Goal: Download file/media

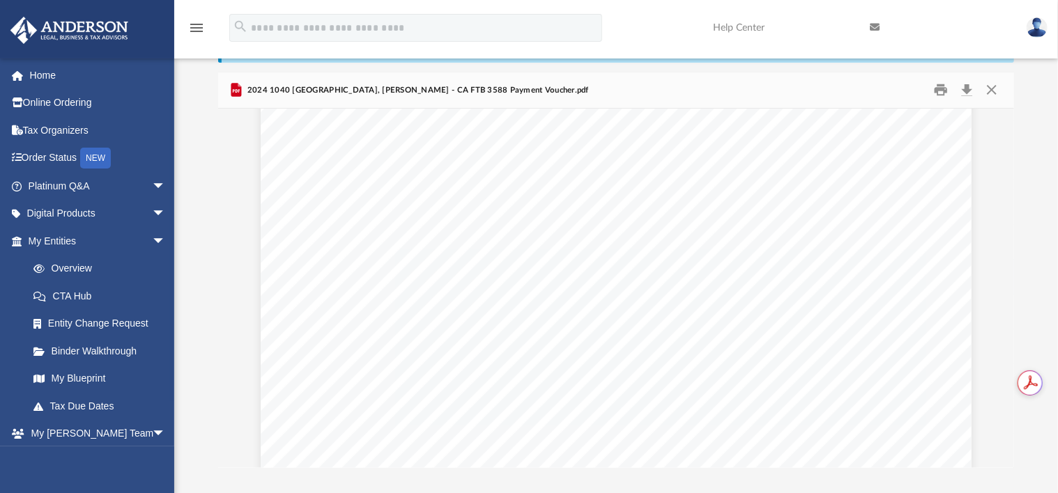
scroll to position [580, 0]
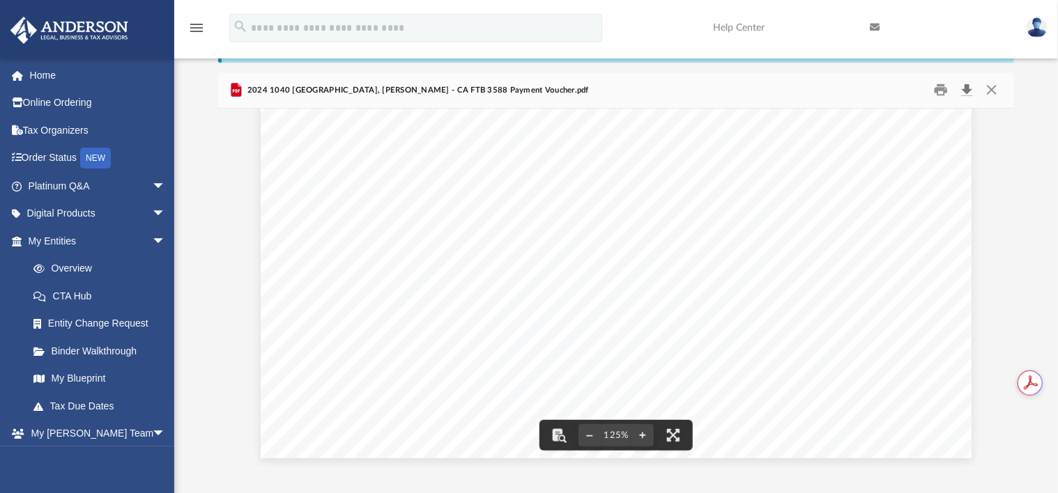
click at [967, 86] on button "Download" at bounding box center [967, 90] width 25 height 22
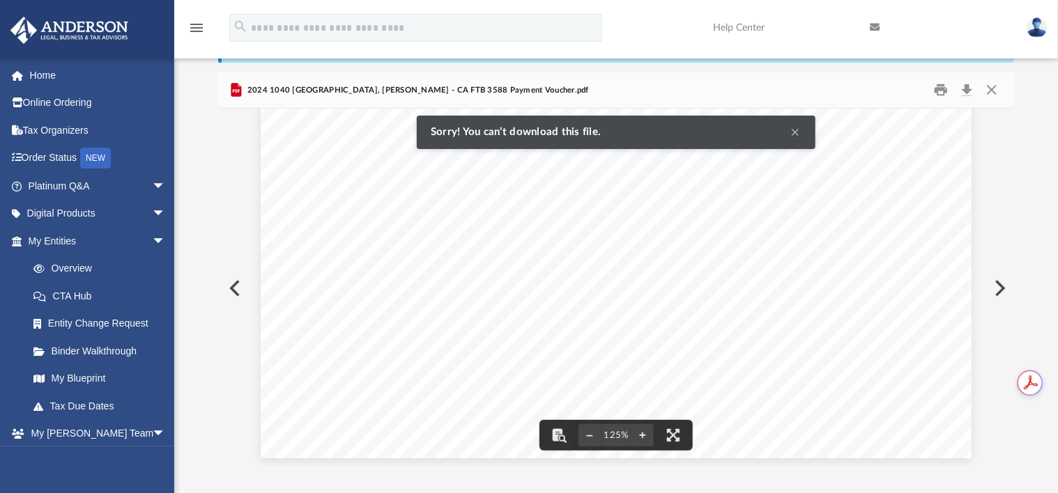
click at [795, 134] on button "Clear Notification" at bounding box center [795, 132] width 17 height 17
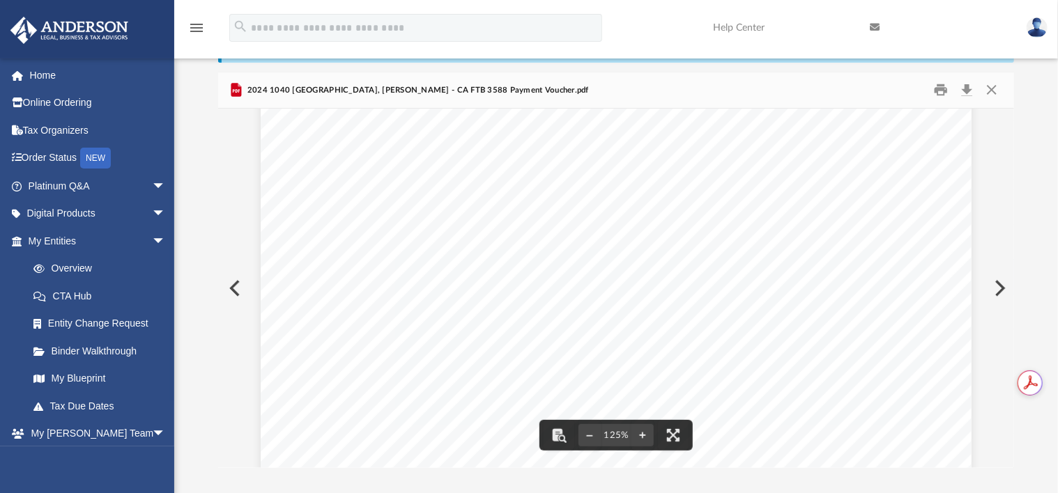
scroll to position [59, 0]
click at [940, 86] on button "Print" at bounding box center [941, 90] width 28 height 22
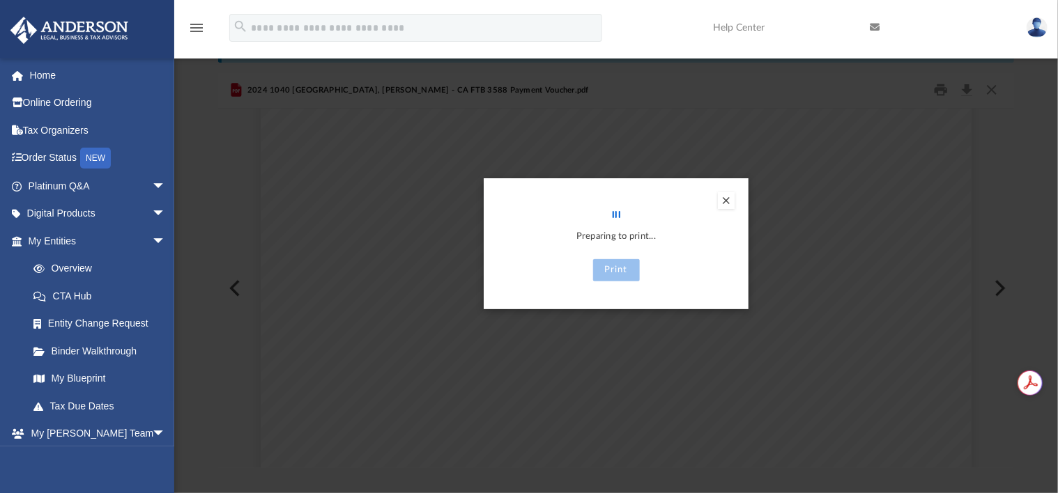
click at [722, 201] on button "Preview" at bounding box center [726, 200] width 17 height 17
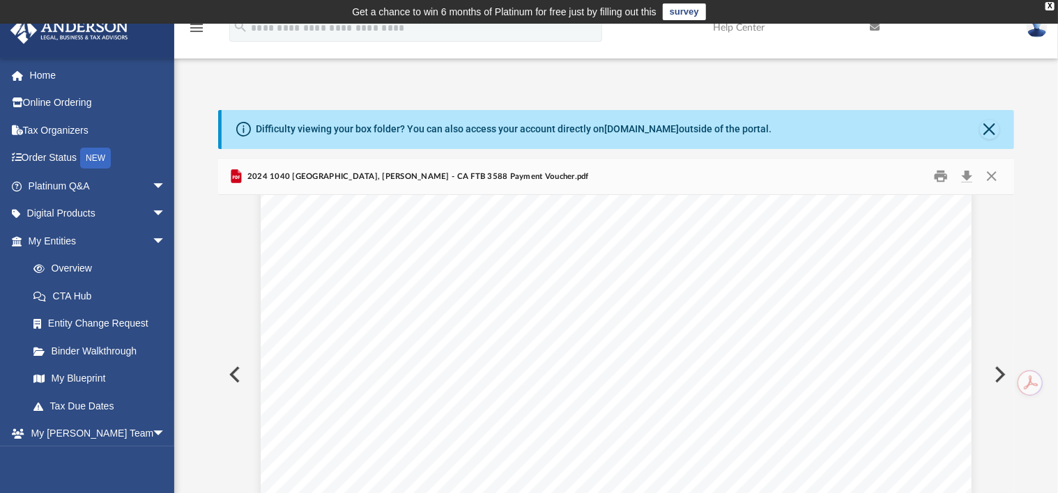
scroll to position [580, 0]
click at [941, 172] on button "Print" at bounding box center [941, 177] width 28 height 22
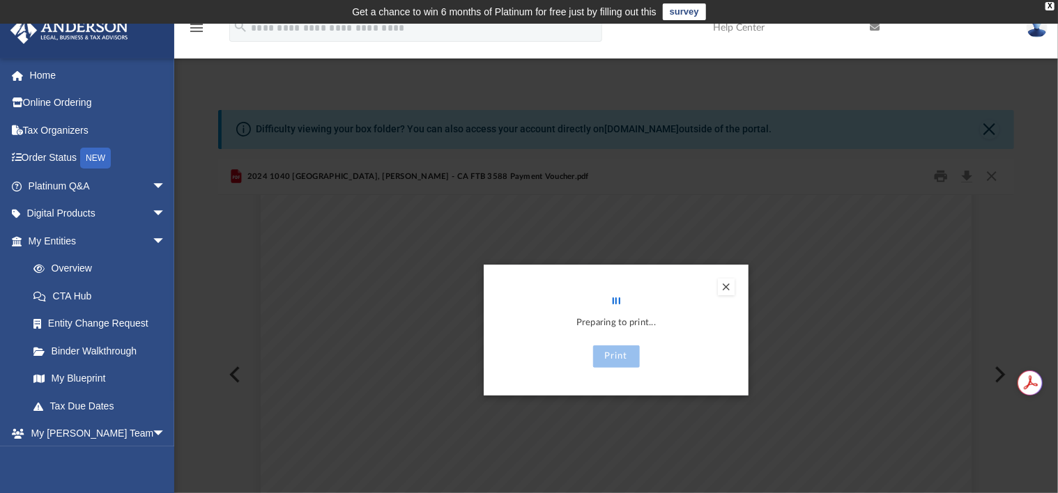
click at [725, 284] on button "Preview" at bounding box center [726, 287] width 17 height 17
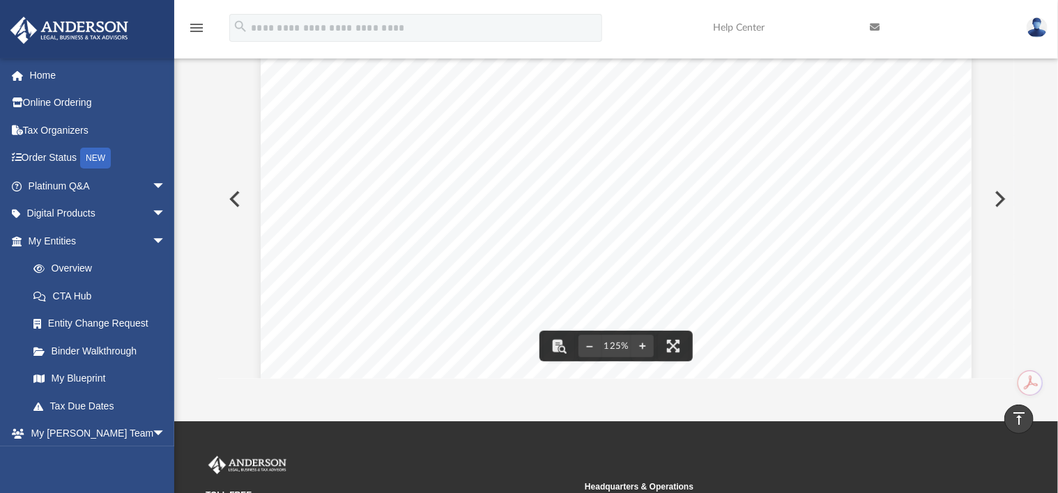
scroll to position [0, 0]
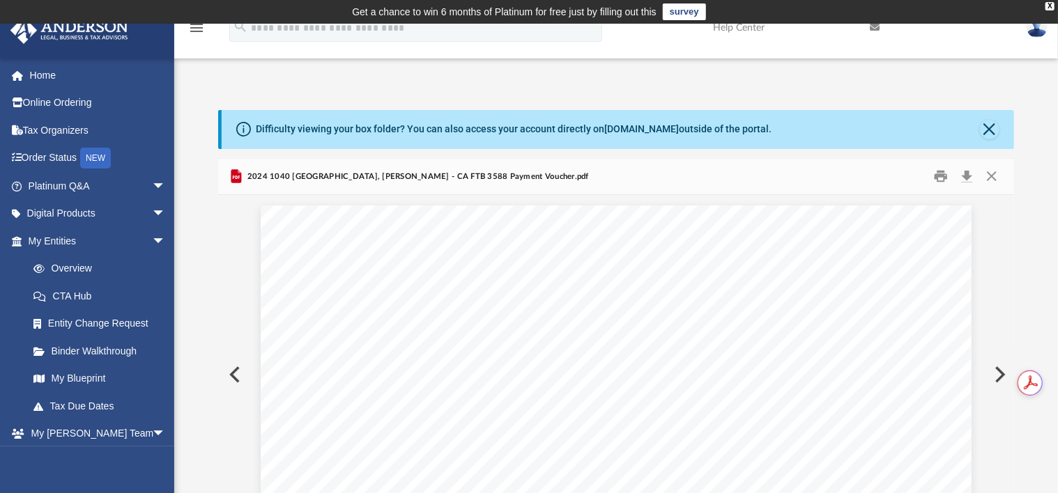
click at [0, 51] on link at bounding box center [86, 28] width 175 height 59
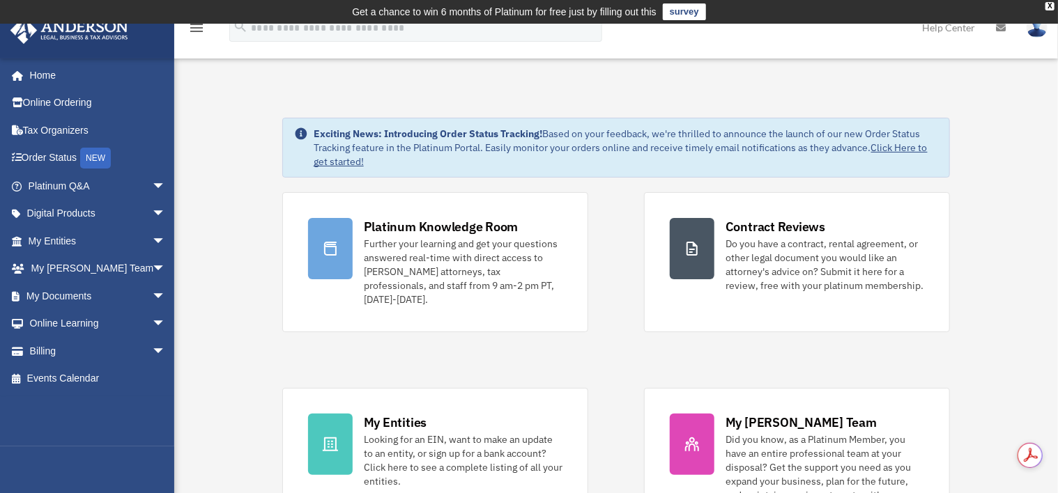
click at [1032, 28] on img at bounding box center [1036, 27] width 21 height 20
click at [781, 124] on link "Logout" at bounding box center [810, 121] width 139 height 29
